Goal: Task Accomplishment & Management: Manage account settings

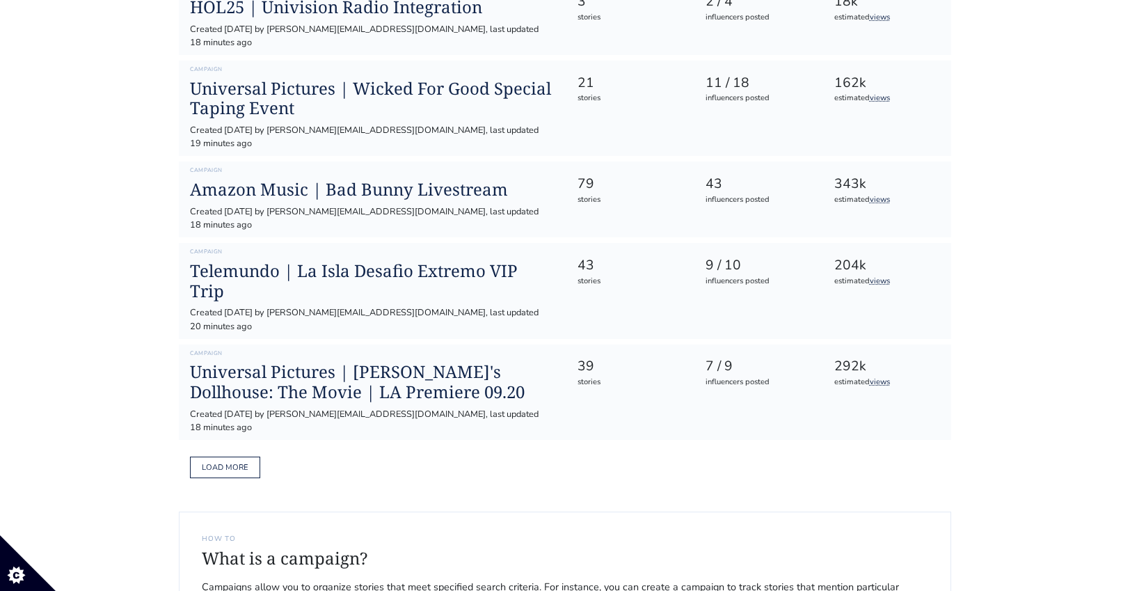
scroll to position [732, 0]
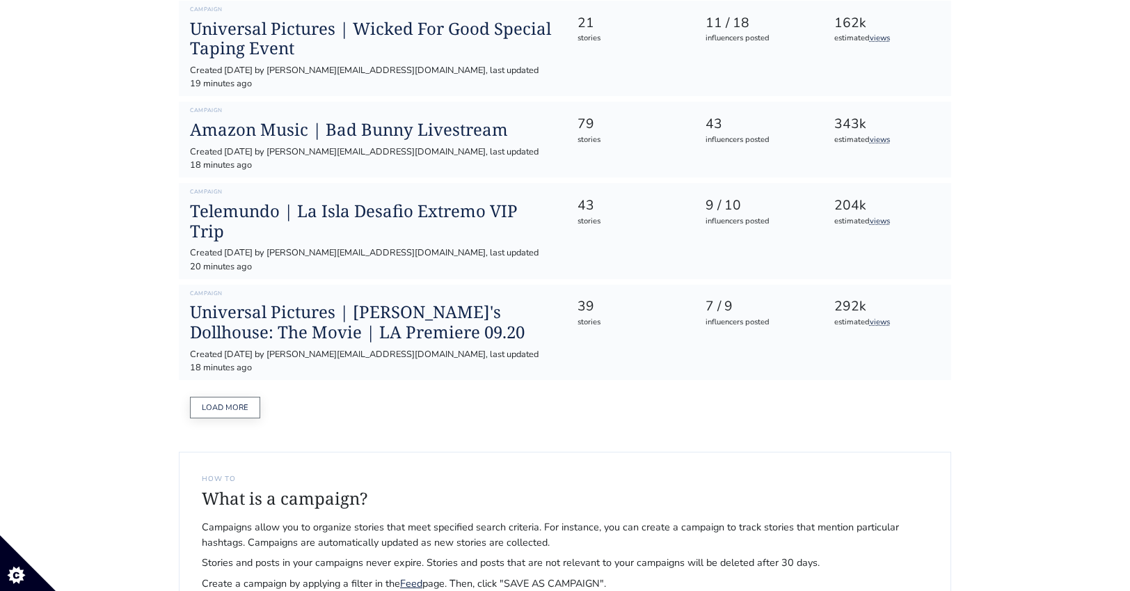
click at [211, 396] on button "Load more" at bounding box center [225, 407] width 70 height 22
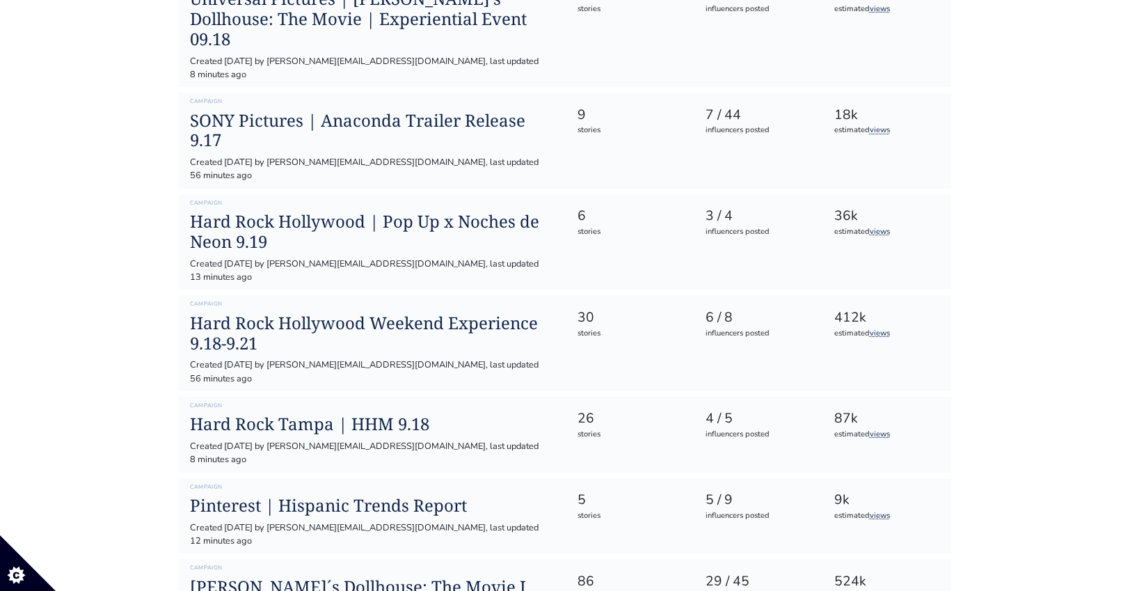
scroll to position [1337, 0]
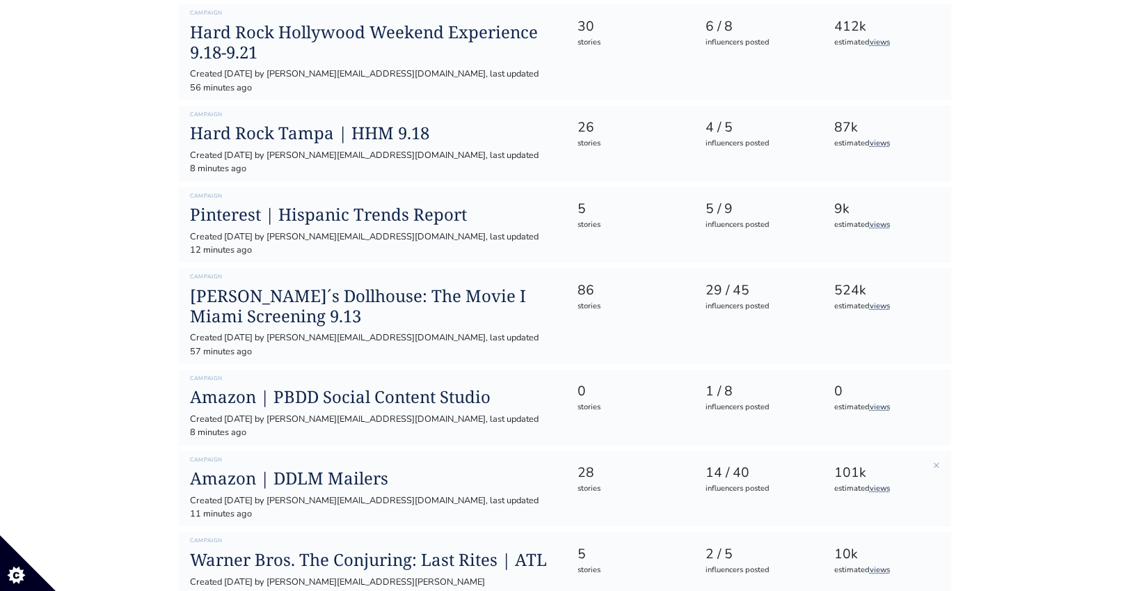
scroll to position [1760, 0]
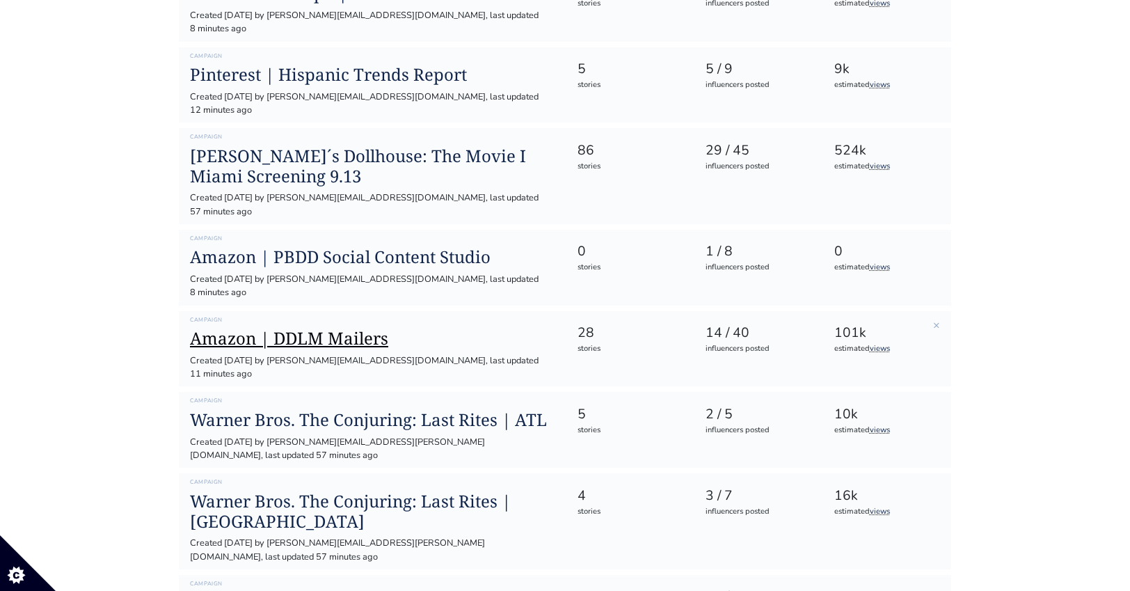
click at [291, 328] on h1 "Amazon | DDLM Mailers" at bounding box center [372, 338] width 364 height 20
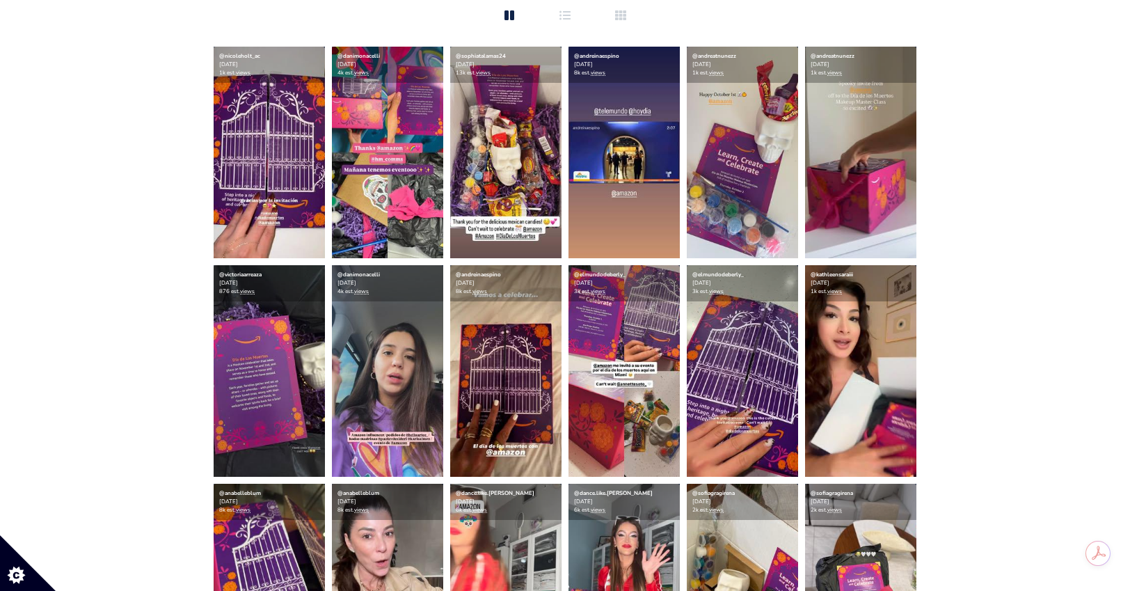
scroll to position [356, 0]
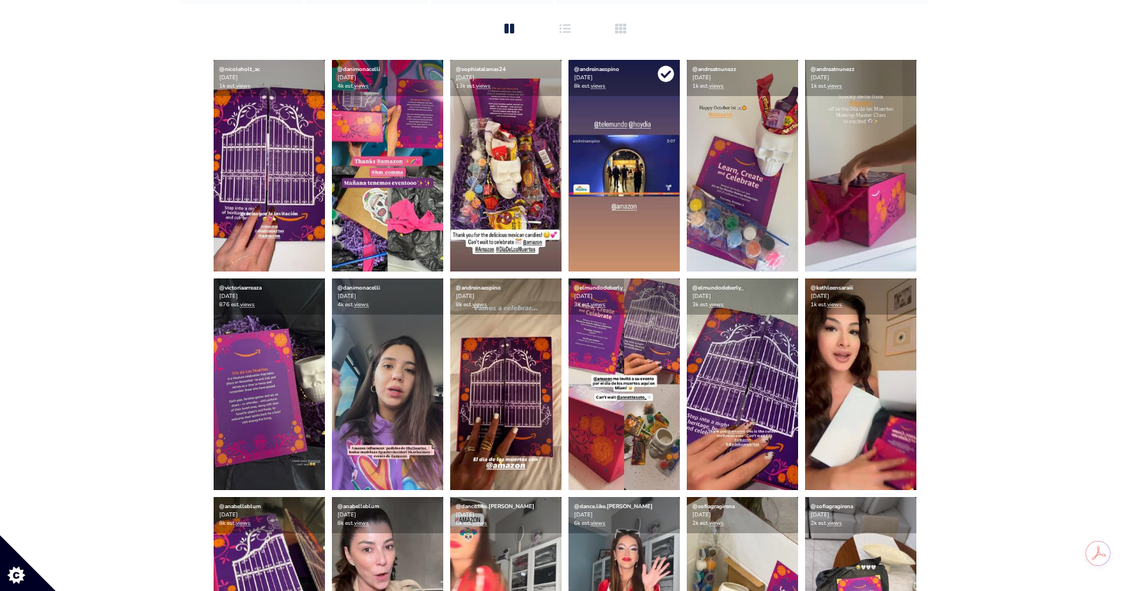
click at [664, 74] on icon at bounding box center [665, 74] width 16 height 16
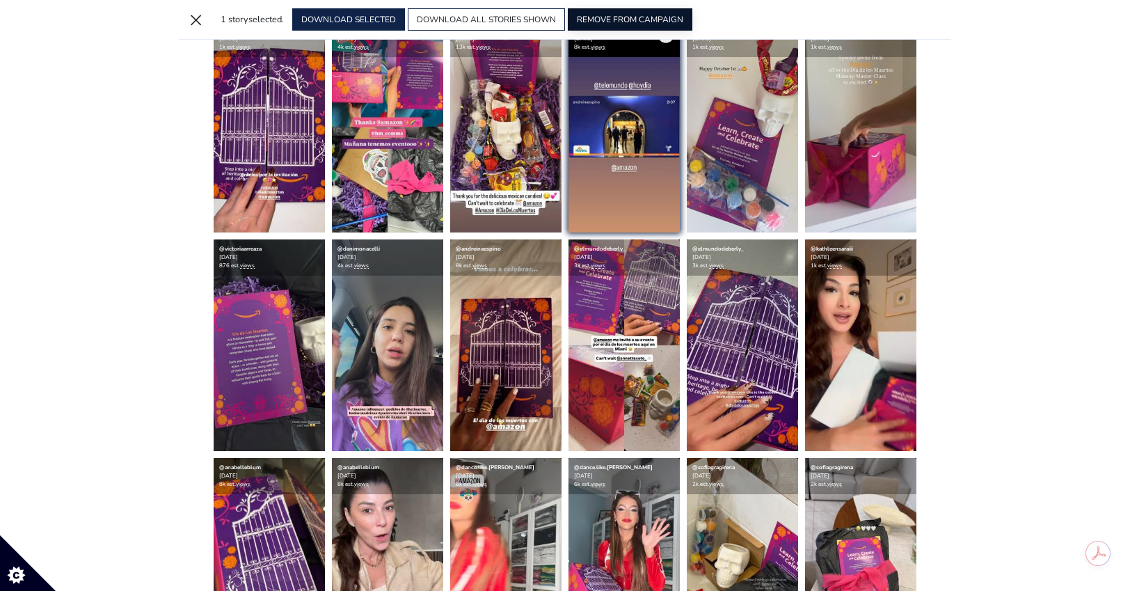
click at [625, 17] on button "REMOVE FROM CAMPAIGN" at bounding box center [630, 19] width 125 height 22
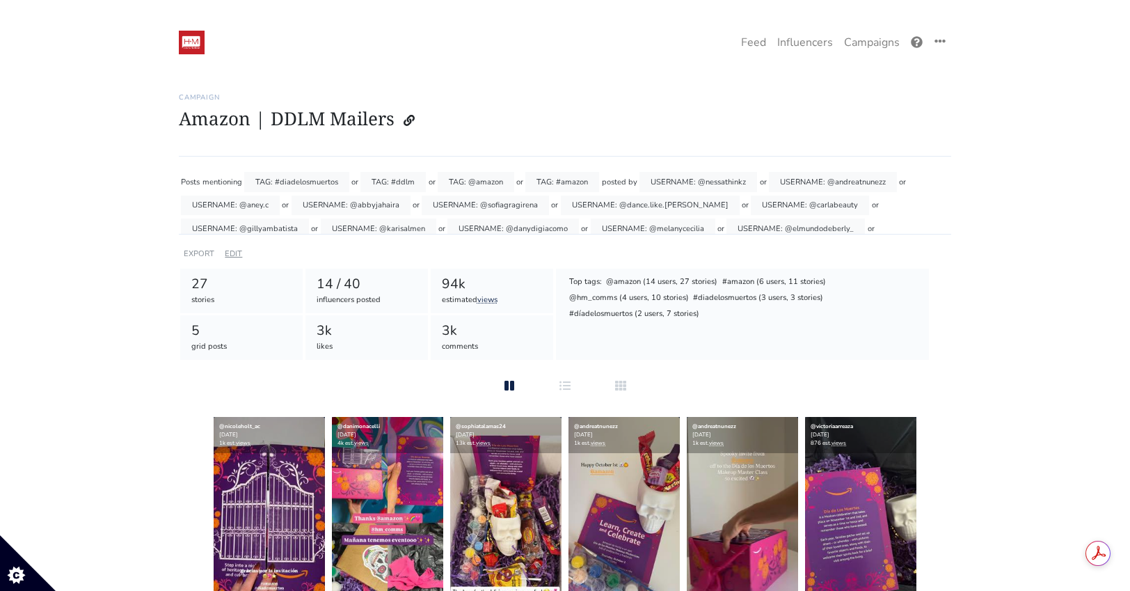
click at [236, 252] on link "EDIT" at bounding box center [233, 253] width 17 height 10
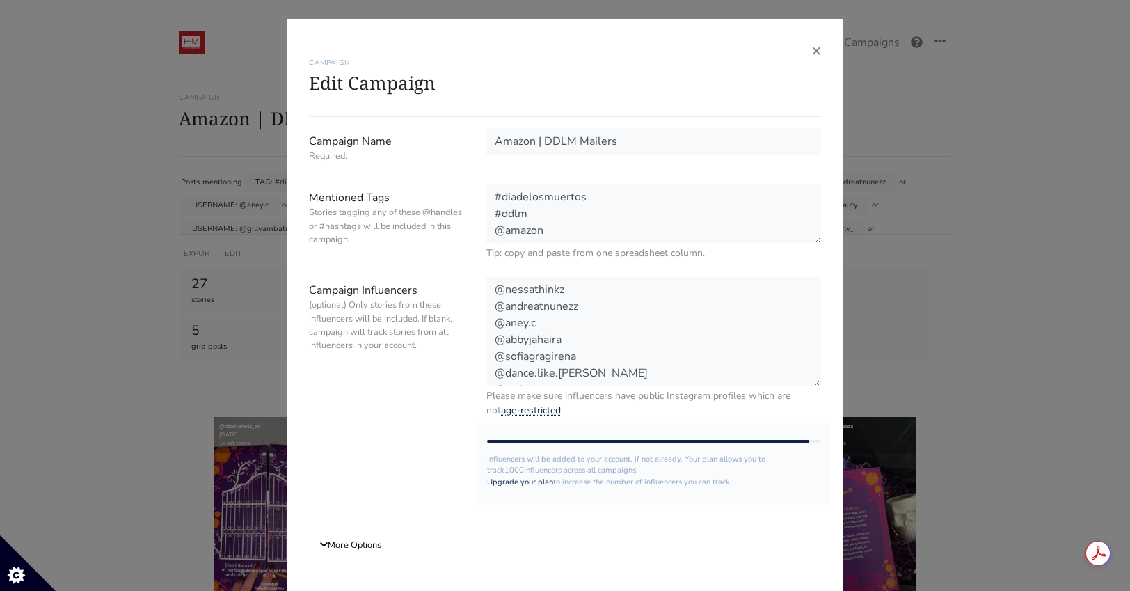
click at [365, 557] on link "More Options" at bounding box center [565, 545] width 512 height 25
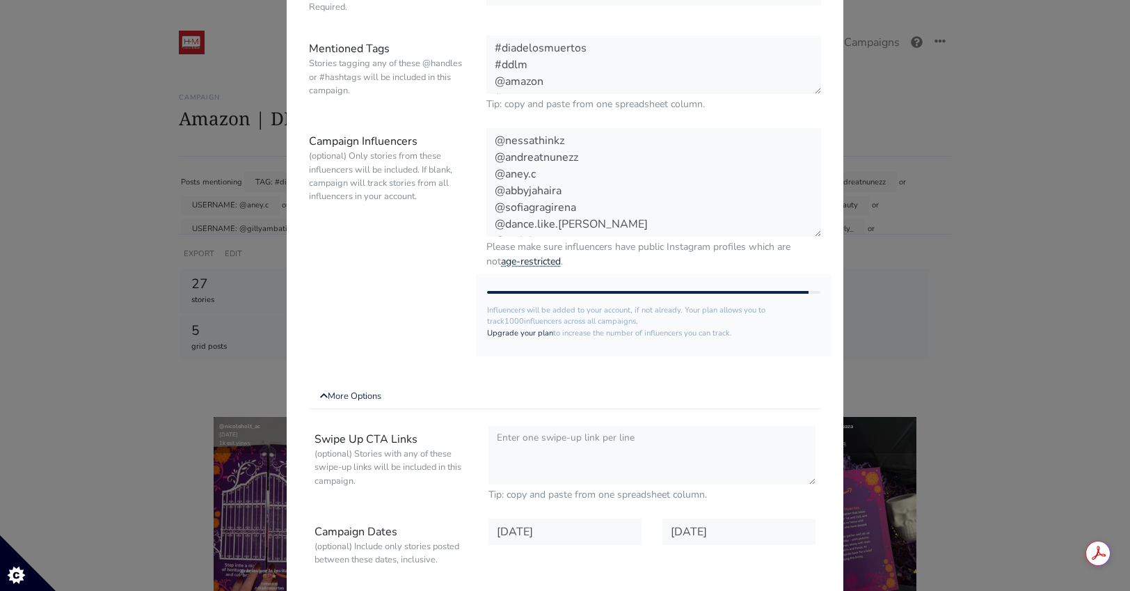
scroll to position [415, 0]
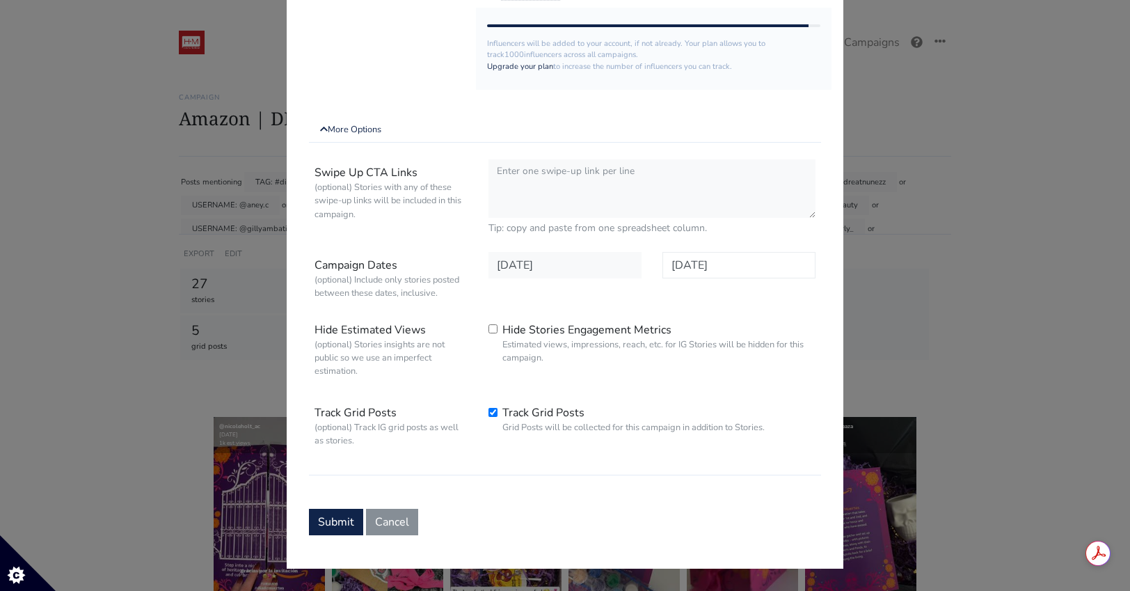
click at [772, 262] on input "[DATE]" at bounding box center [738, 265] width 153 height 26
click at [700, 163] on span "6" at bounding box center [702, 162] width 6 height 15
type input "[DATE]"
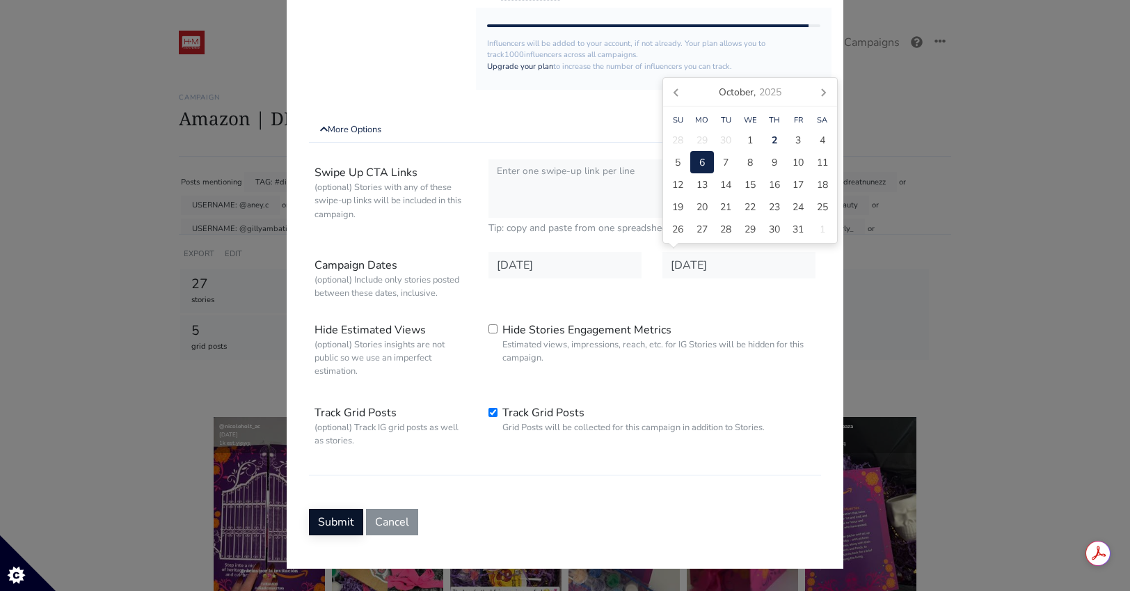
click at [337, 531] on button "Submit" at bounding box center [336, 521] width 54 height 26
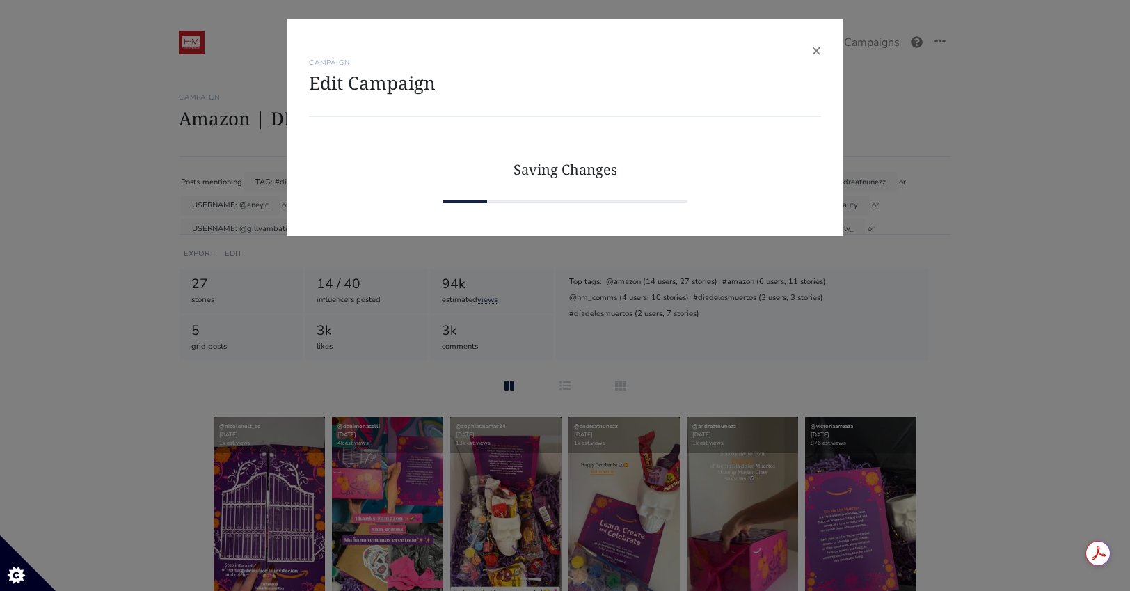
scroll to position [0, 0]
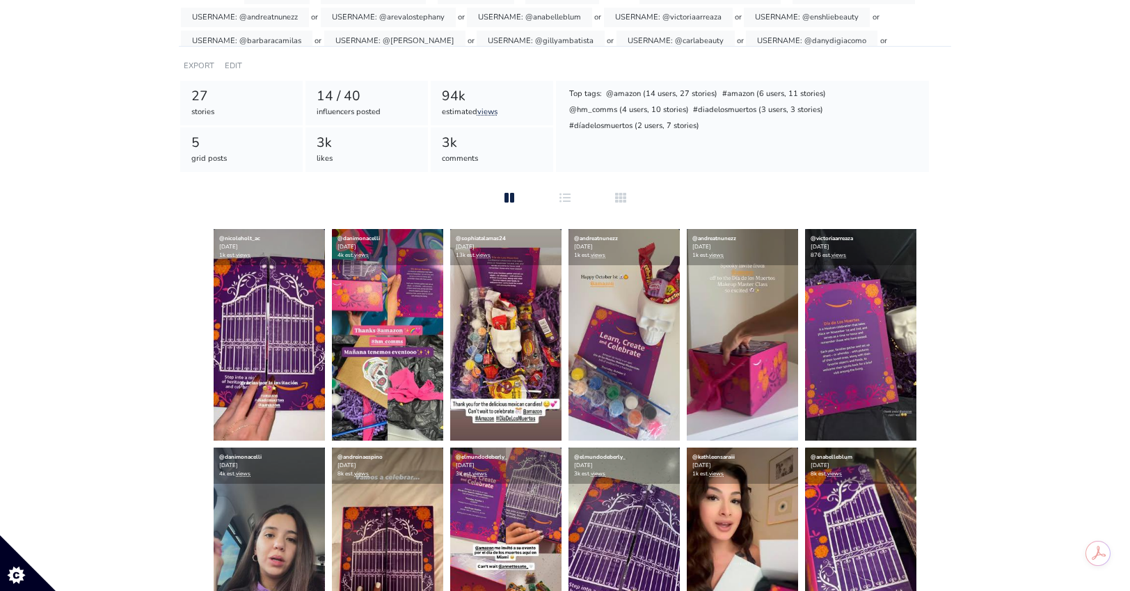
scroll to position [296, 0]
